Goal: Information Seeking & Learning: Learn about a topic

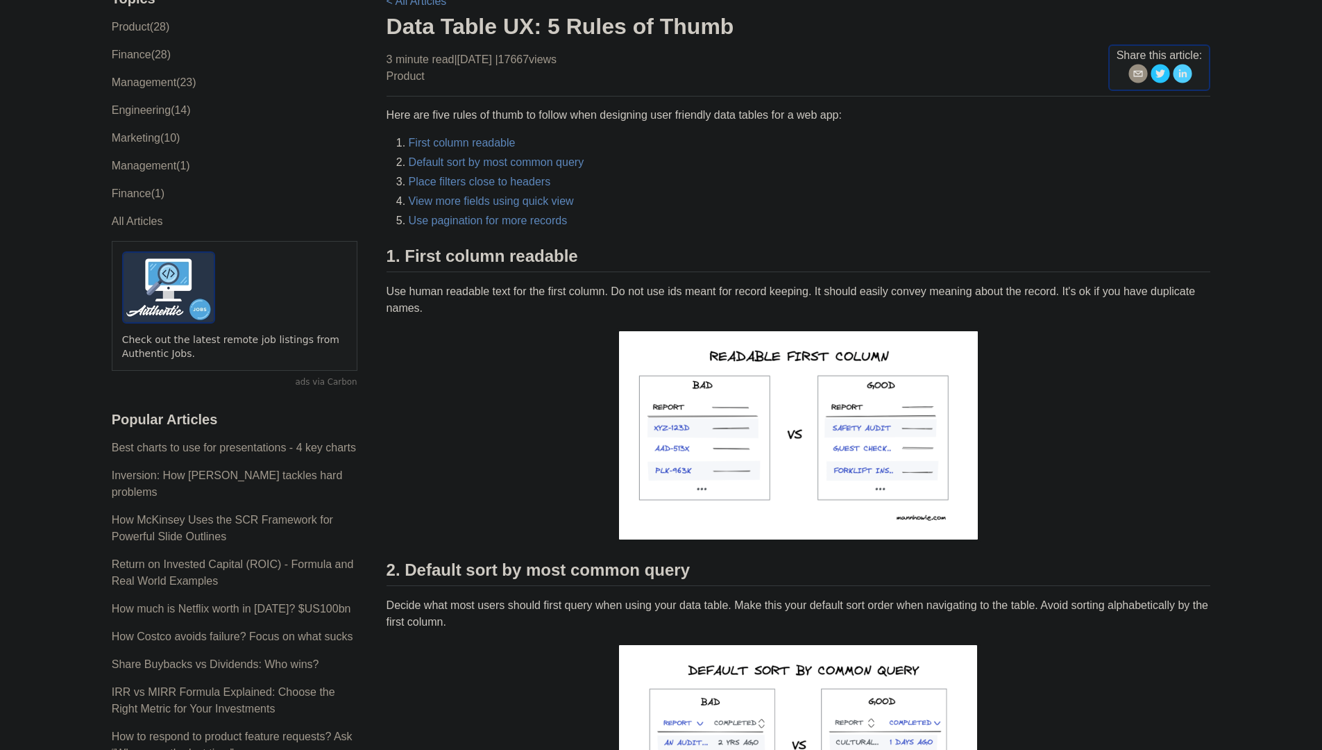
scroll to position [111, 0]
click at [562, 342] on p at bounding box center [799, 434] width 825 height 215
click at [547, 295] on p "Use human readable text for the first column. Do not use ids meant for record k…" at bounding box center [799, 299] width 825 height 33
click at [412, 316] on p "Use human readable text for the first column. Do not use ids meant for record k…" at bounding box center [799, 299] width 825 height 33
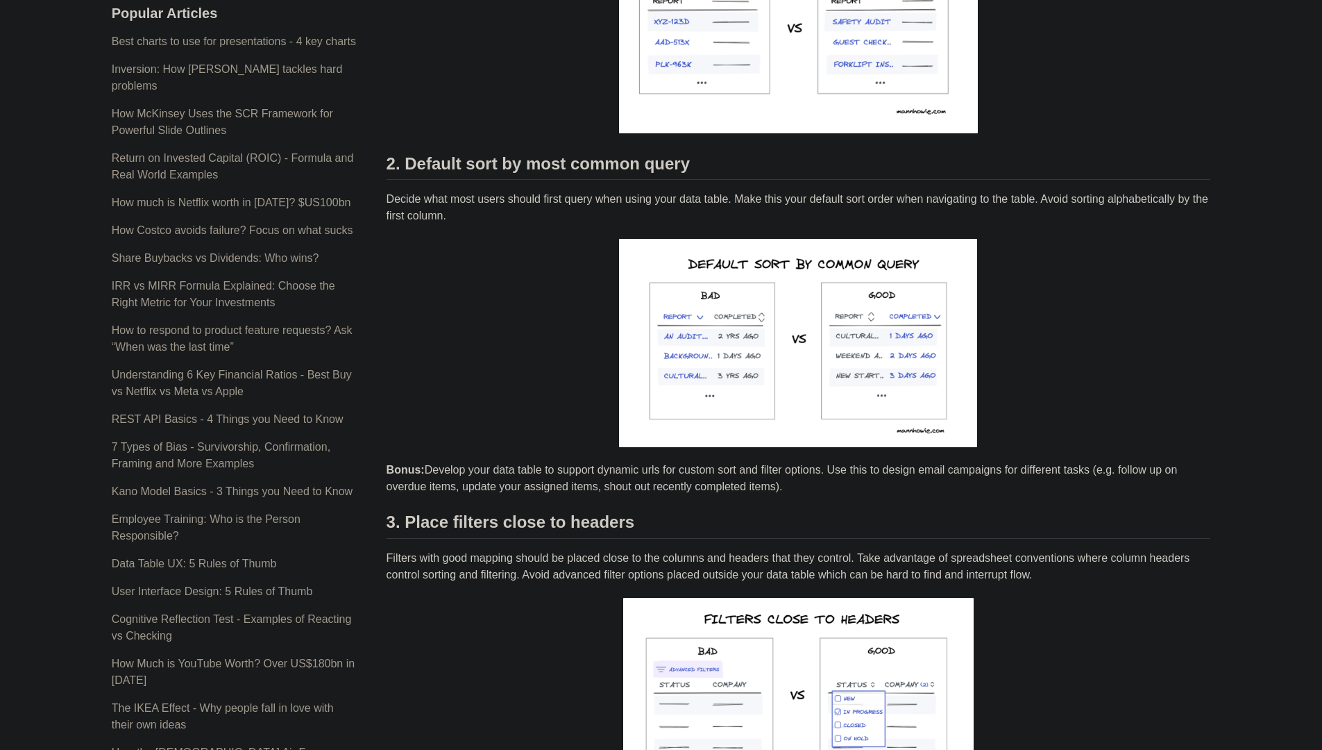
scroll to position [515, 0]
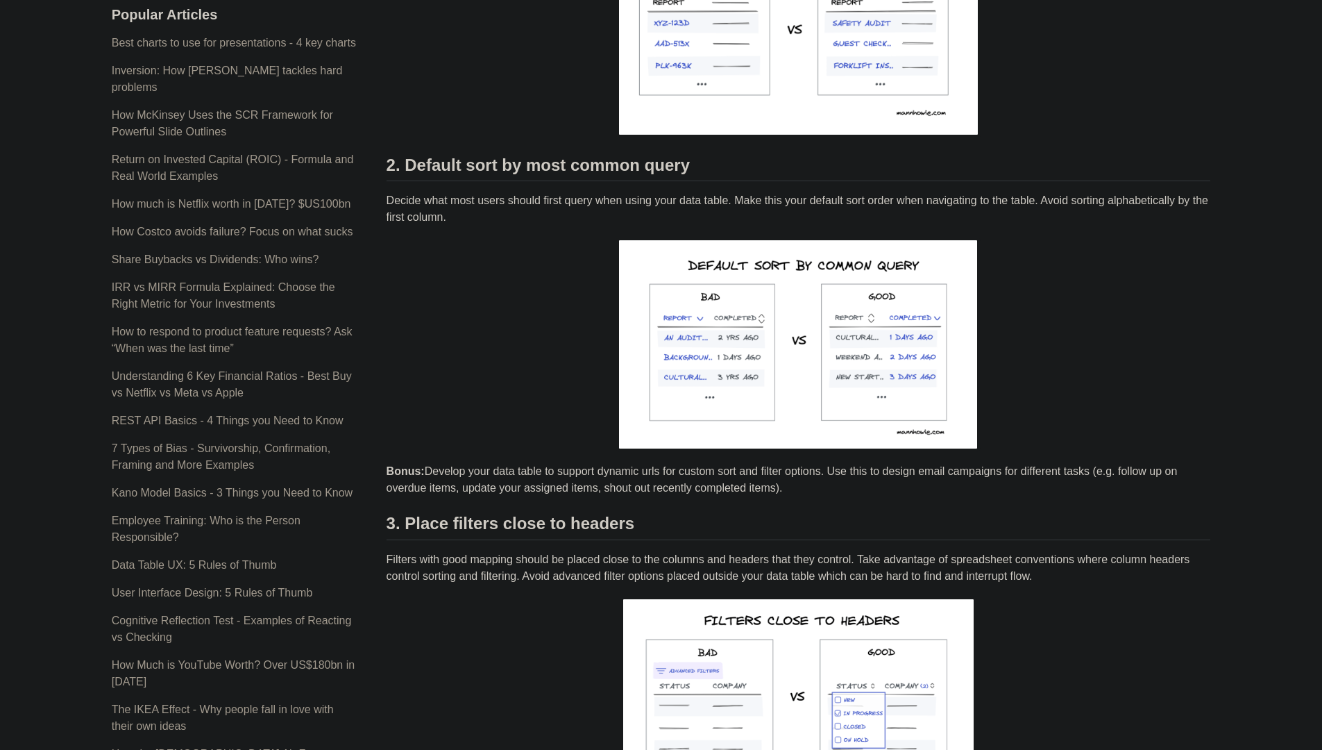
click at [564, 195] on p "Decide what most users should first query when using your data table. Make this…" at bounding box center [799, 208] width 825 height 33
drag, startPoint x: 564, startPoint y: 195, endPoint x: 586, endPoint y: 197, distance: 22.3
click at [586, 197] on p "Decide what most users should first query when using your data table. Make this…" at bounding box center [799, 208] width 825 height 33
click at [658, 203] on p "Decide what most users should first query when using your data table. Make this…" at bounding box center [799, 208] width 825 height 33
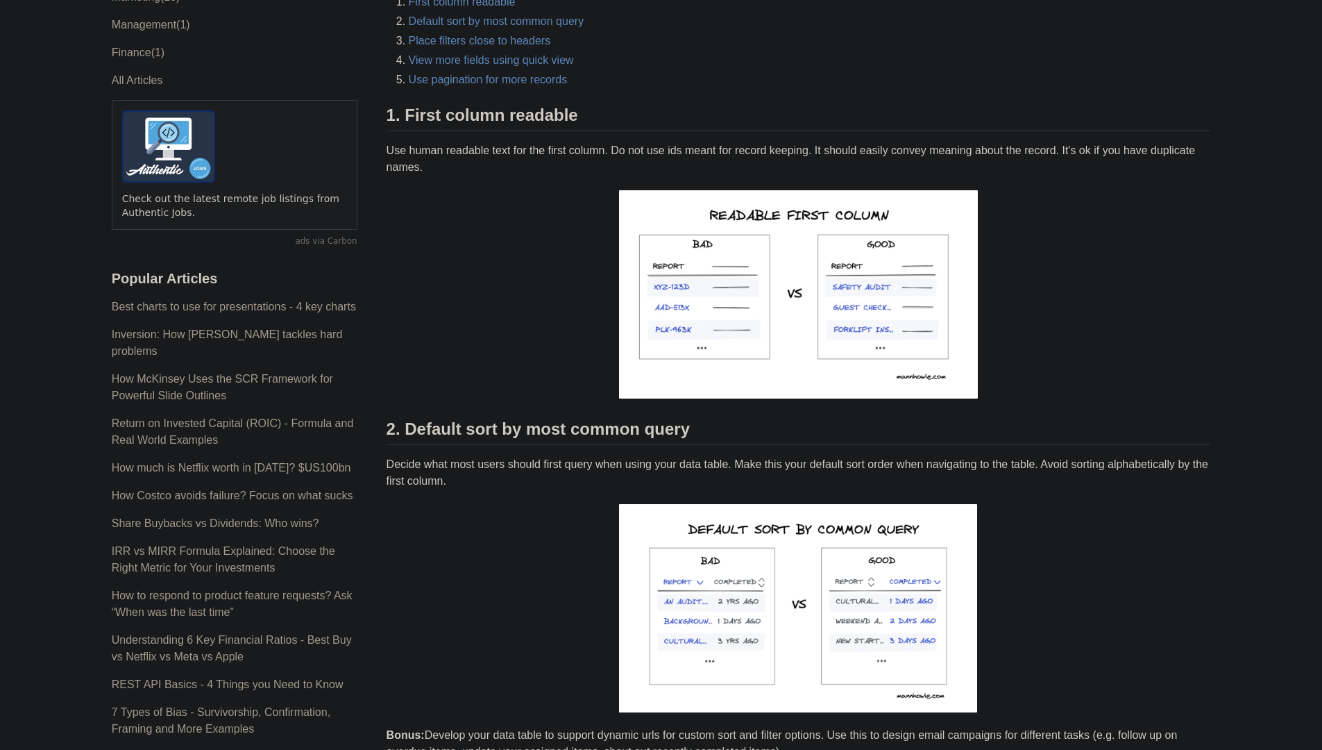
scroll to position [0, 0]
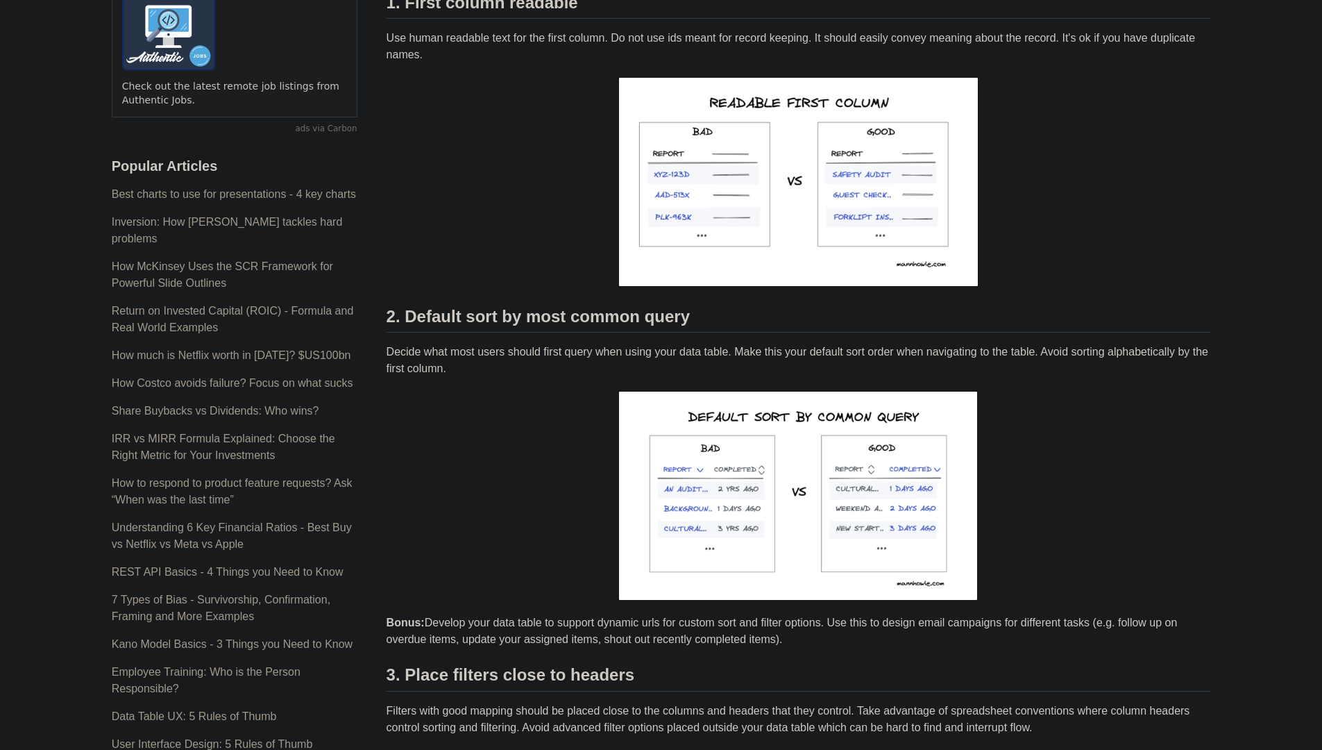
scroll to position [345, 0]
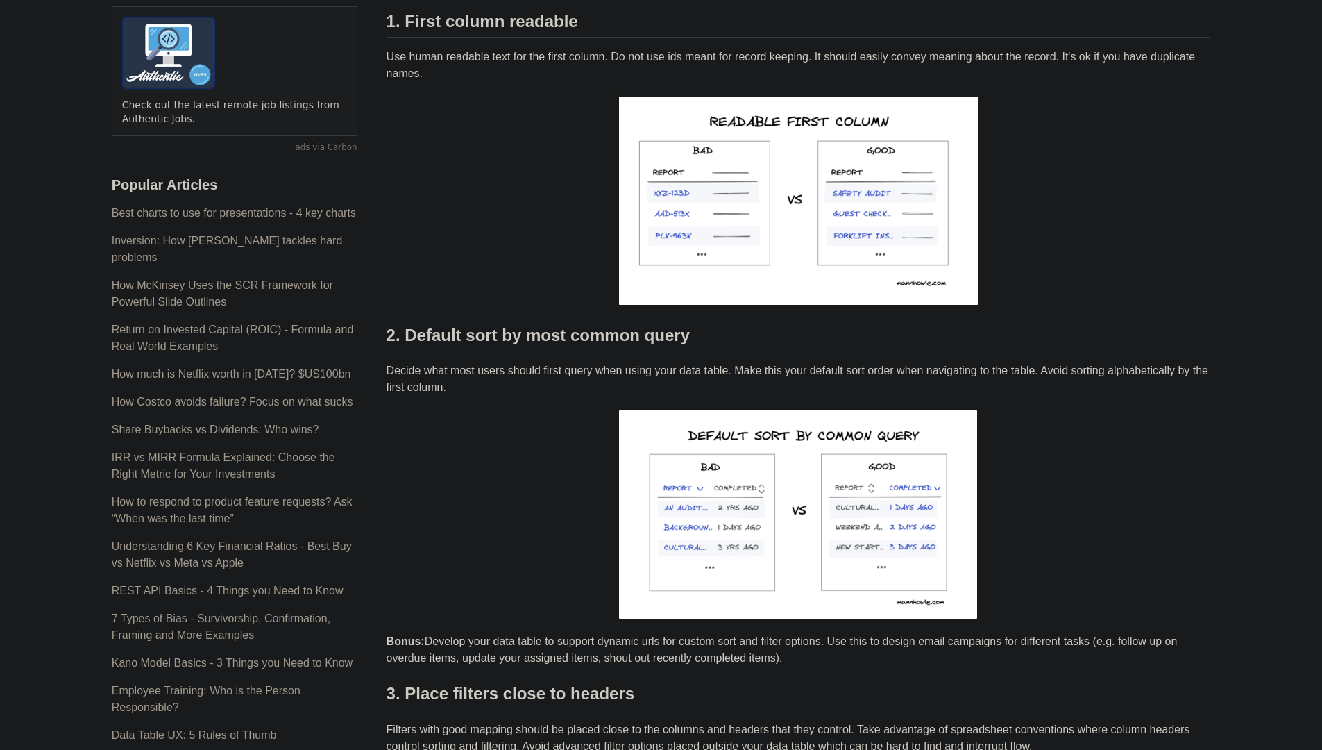
click at [525, 462] on p at bounding box center [799, 514] width 825 height 215
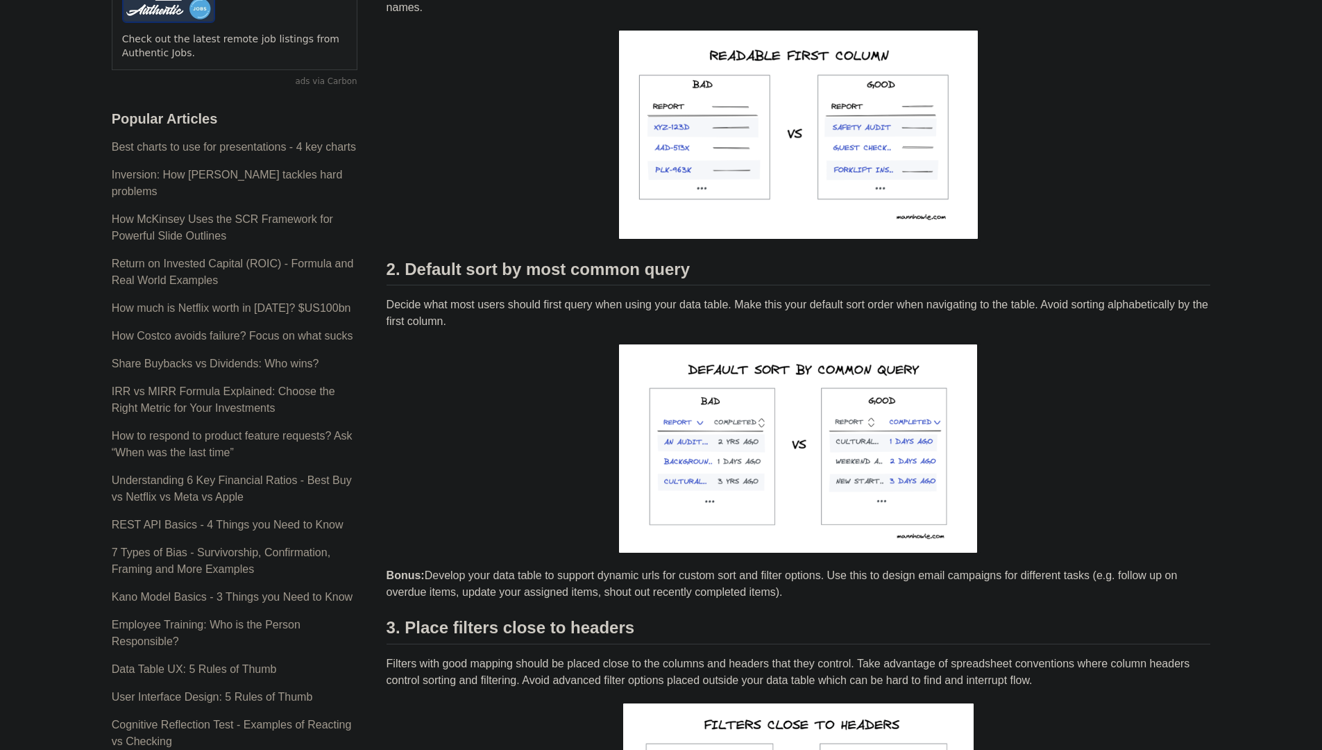
scroll to position [418, 0]
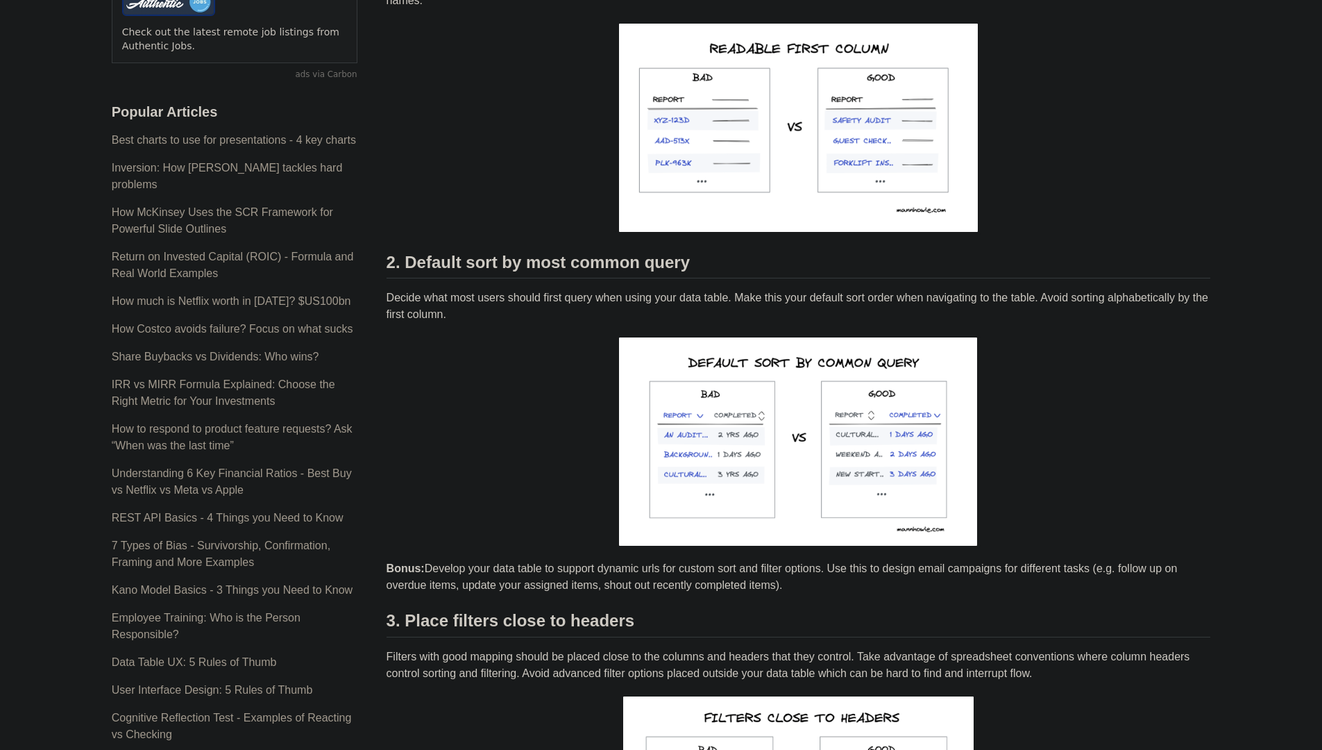
drag, startPoint x: 634, startPoint y: 565, endPoint x: 636, endPoint y: 592, distance: 27.1
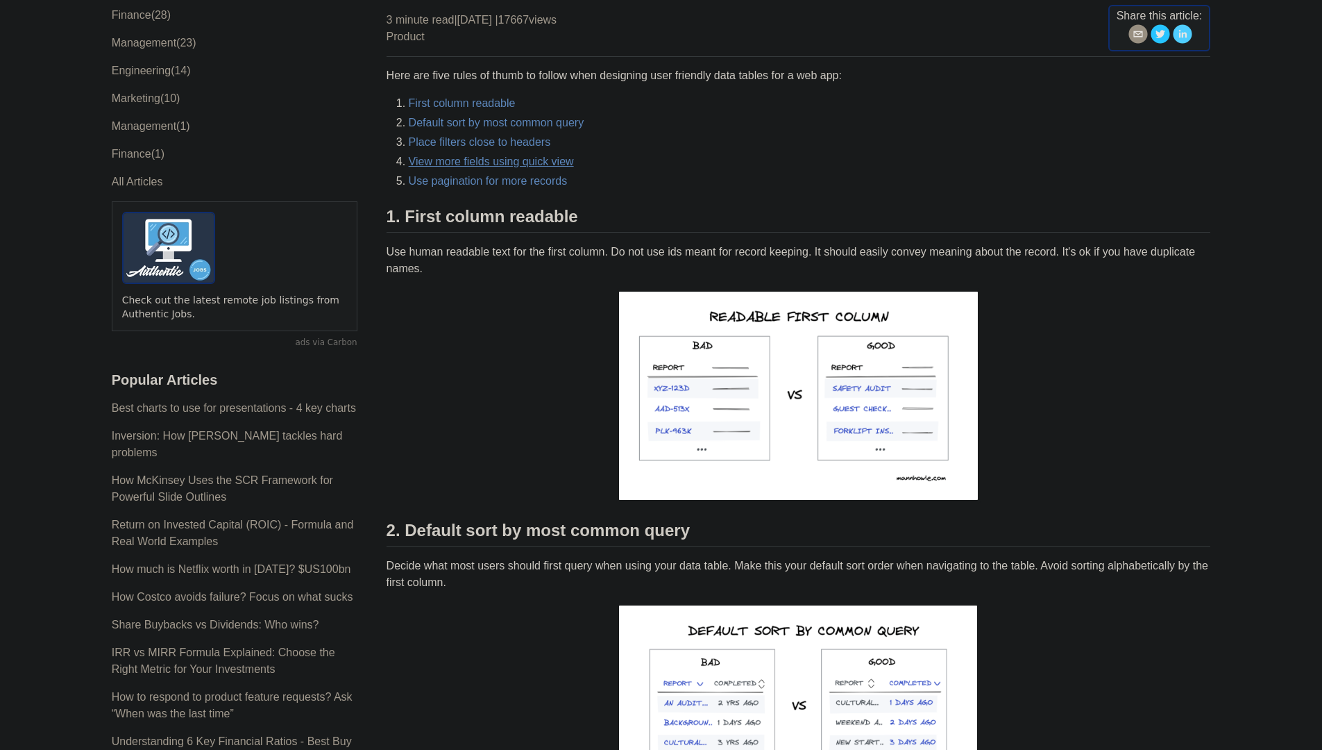
scroll to position [0, 0]
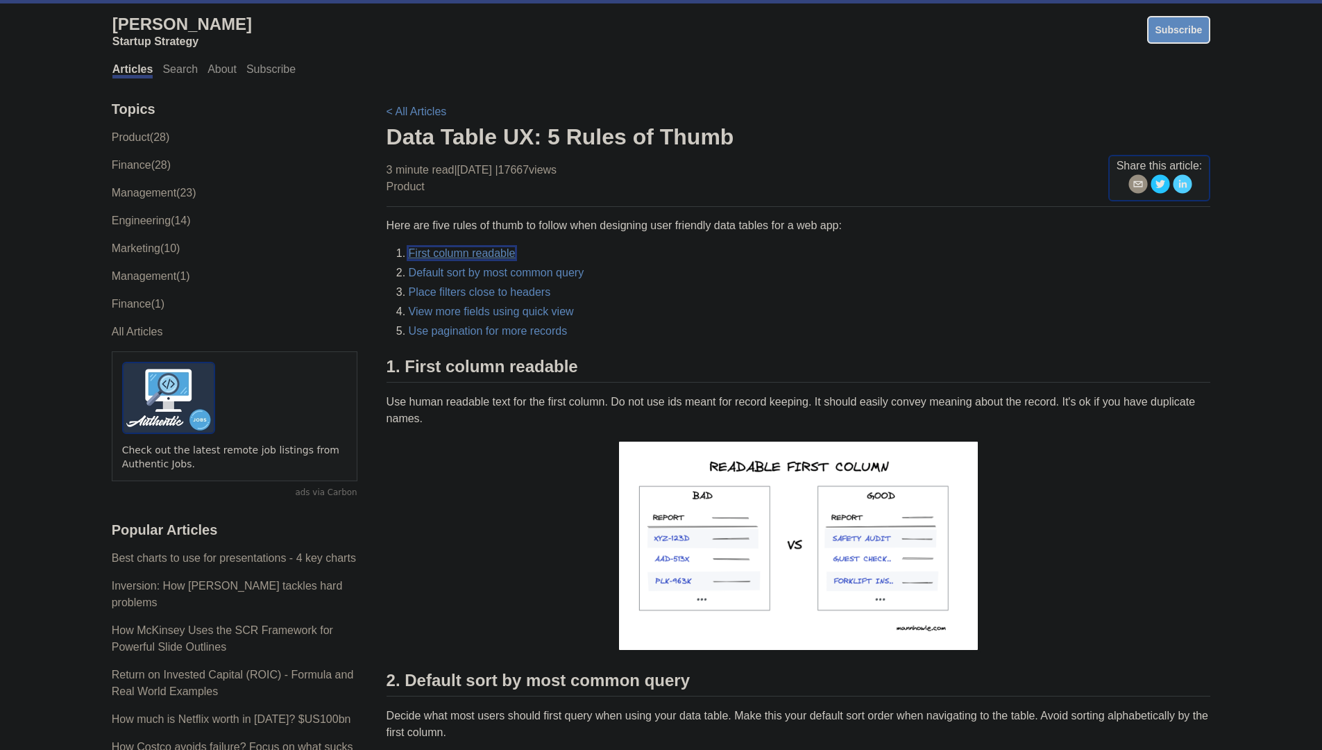
click at [473, 254] on link "First column readable" at bounding box center [462, 253] width 107 height 12
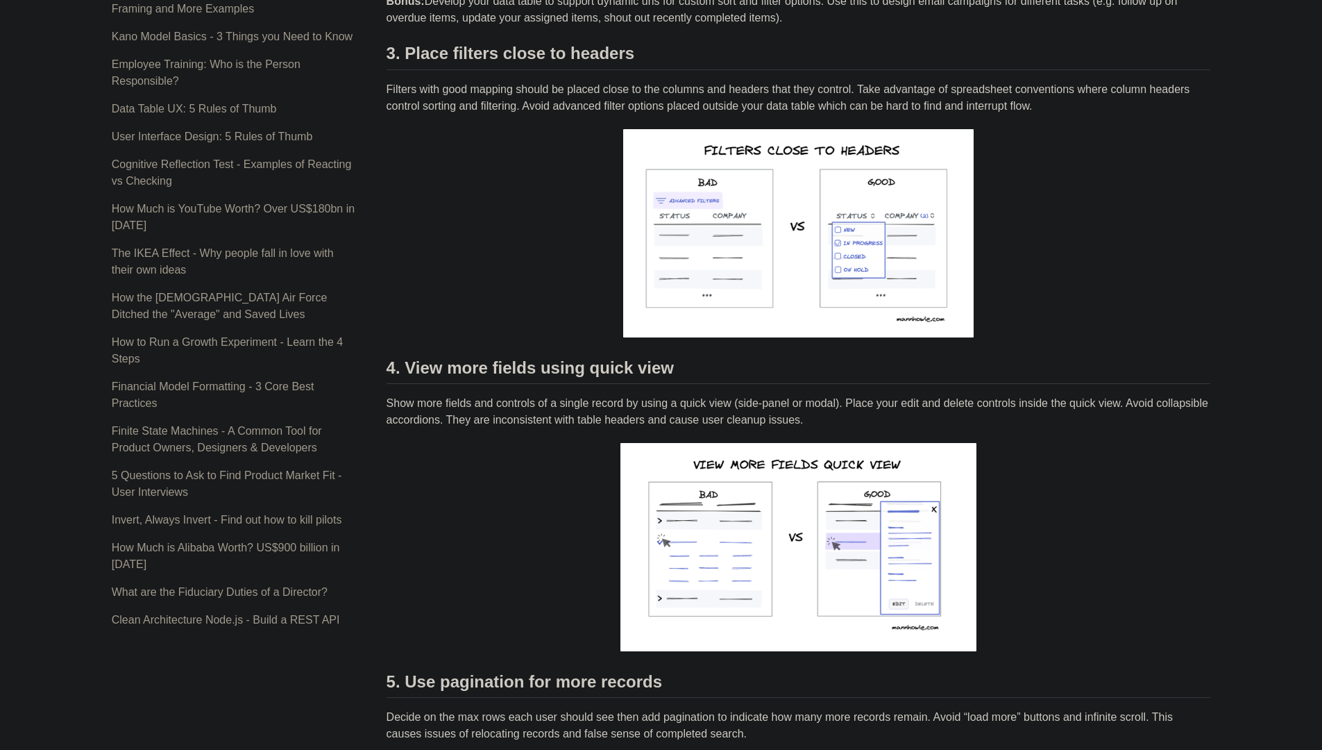
scroll to position [998, 0]
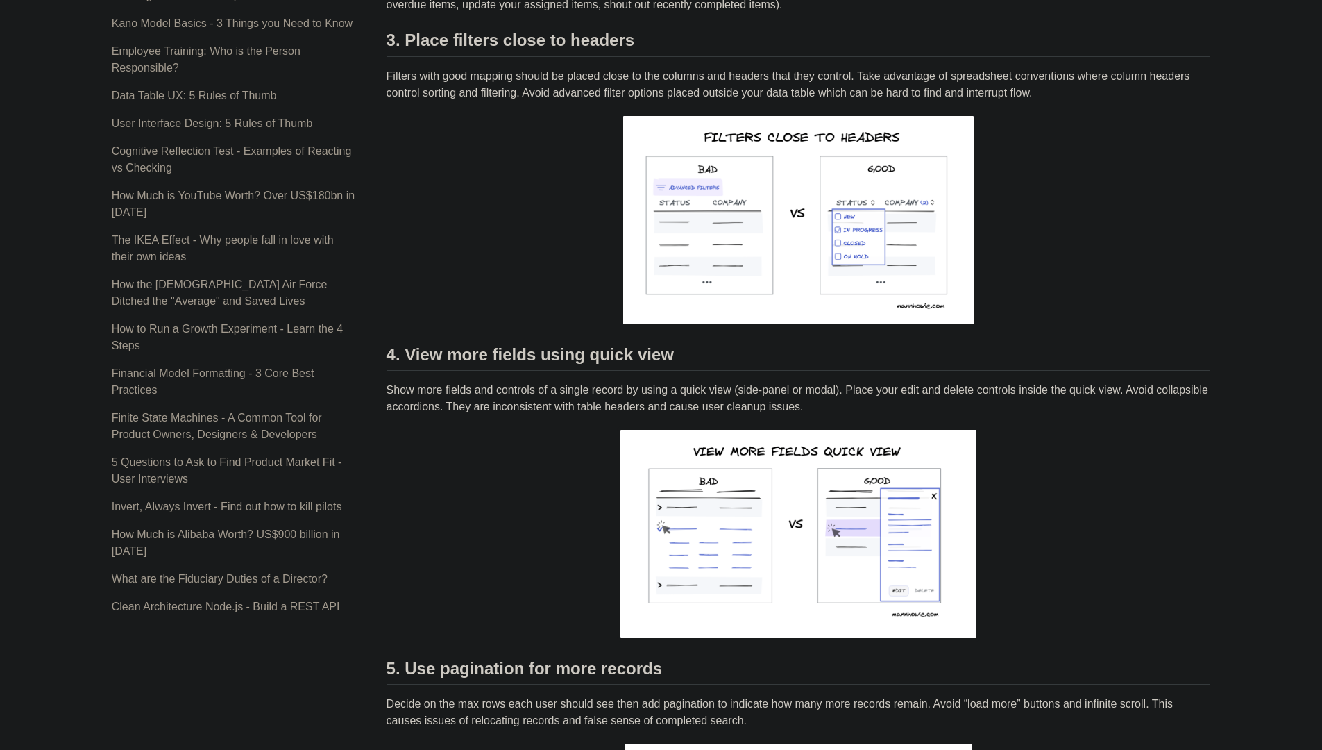
click at [549, 394] on p "Show more fields and controls of a single record by using a quick view (side-pa…" at bounding box center [799, 398] width 825 height 33
click at [502, 419] on div "Here are five rules of thumb to follow when designing user friendly data tables…" at bounding box center [799, 163] width 825 height 1888
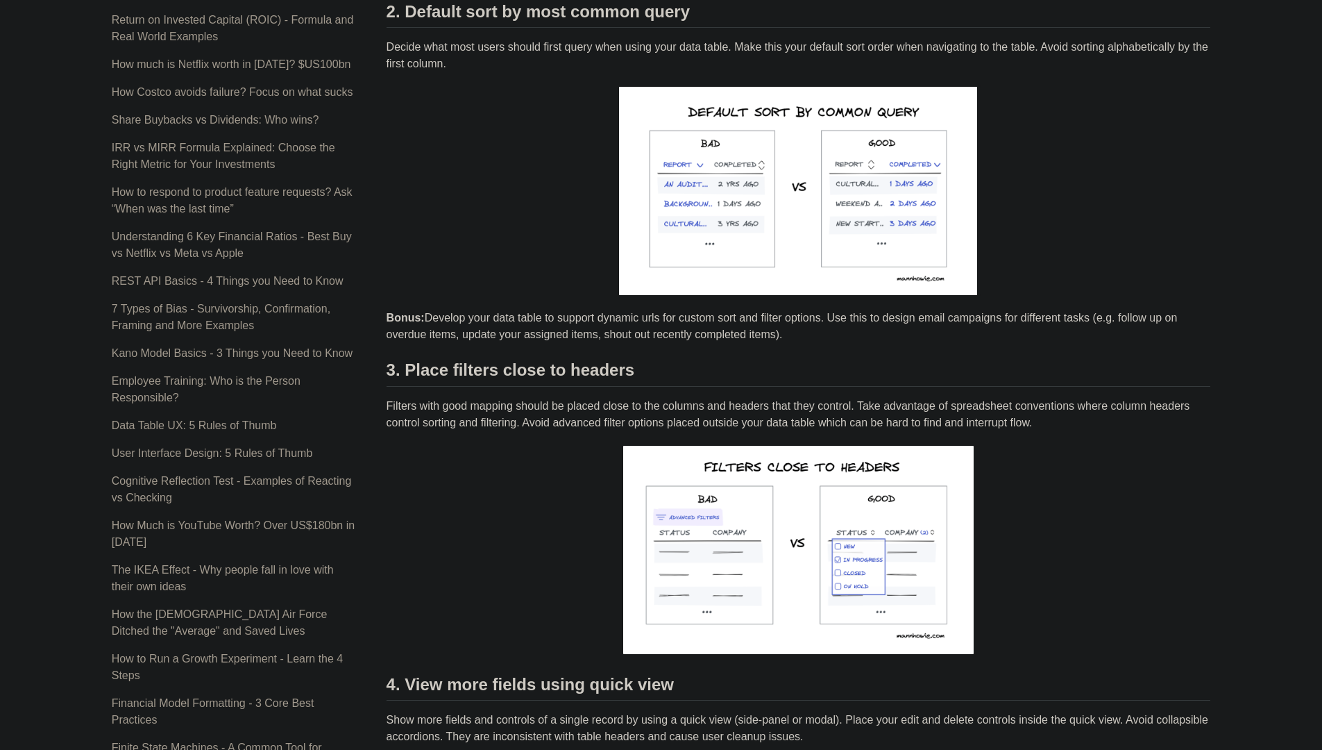
scroll to position [442, 0]
